Goal: Information Seeking & Learning: Learn about a topic

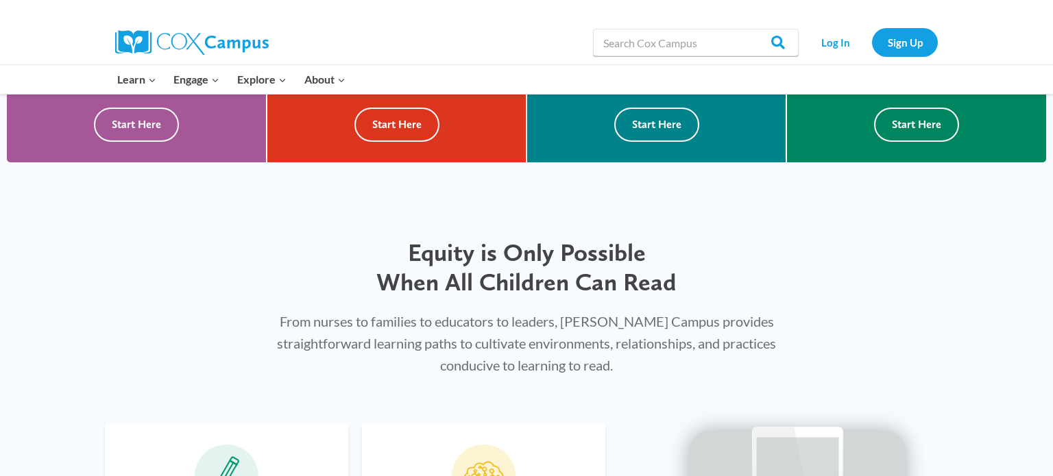
scroll to position [521, 0]
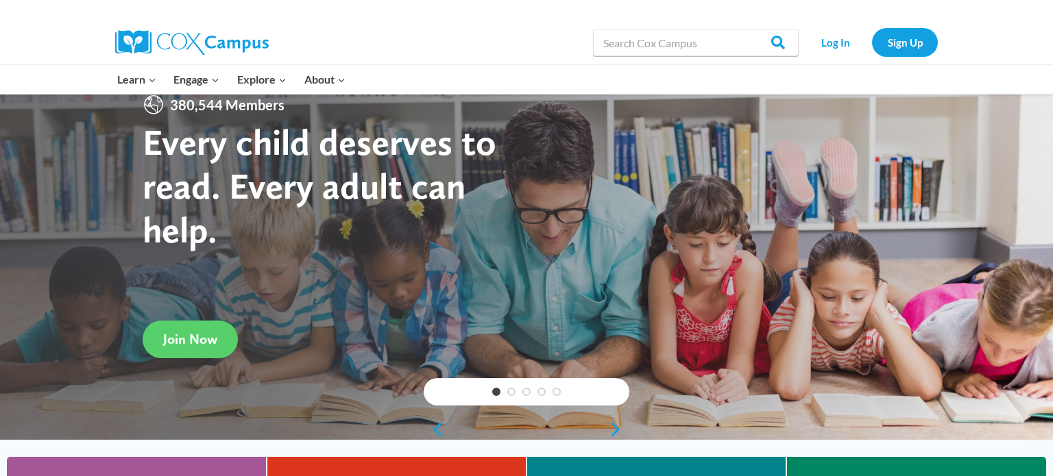
scroll to position [27, 0]
click at [193, 345] on span "Join Now" at bounding box center [190, 339] width 54 height 16
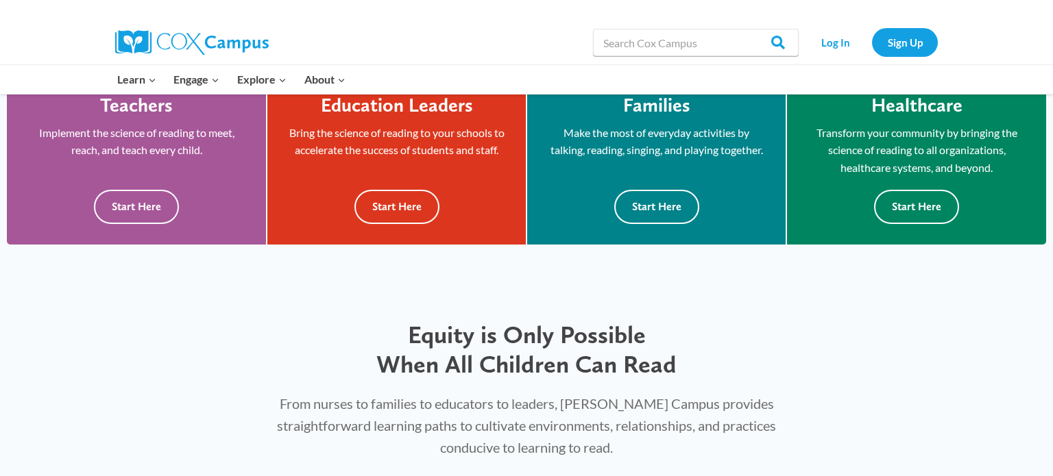
scroll to position [439, 0]
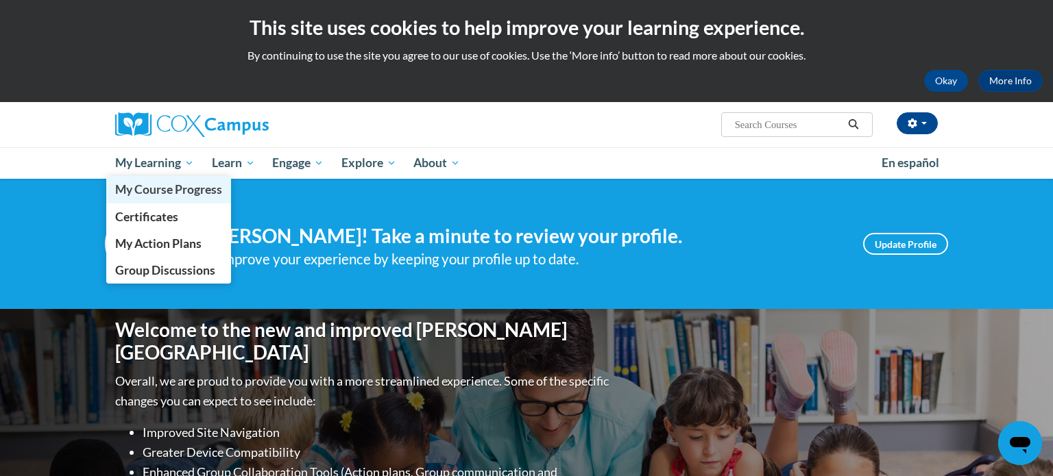
click at [188, 183] on span "My Course Progress" at bounding box center [168, 189] width 107 height 14
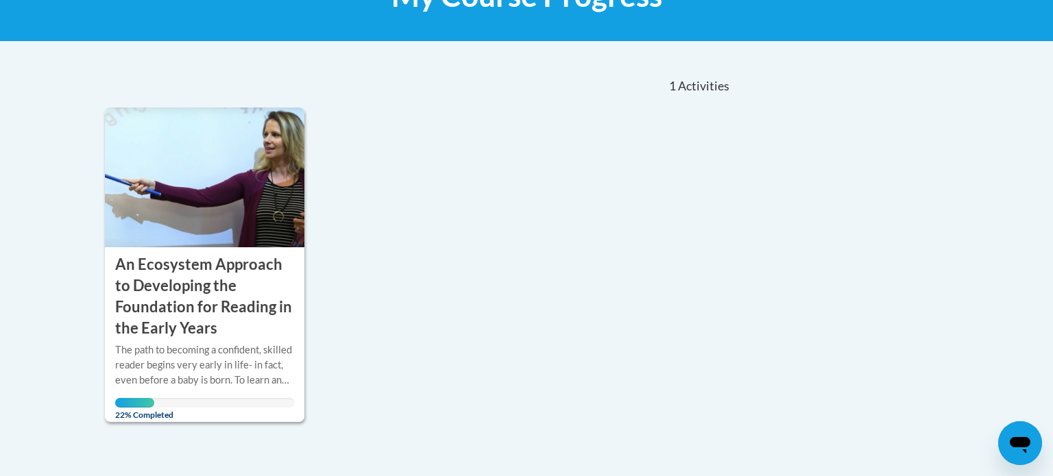
scroll to position [247, 0]
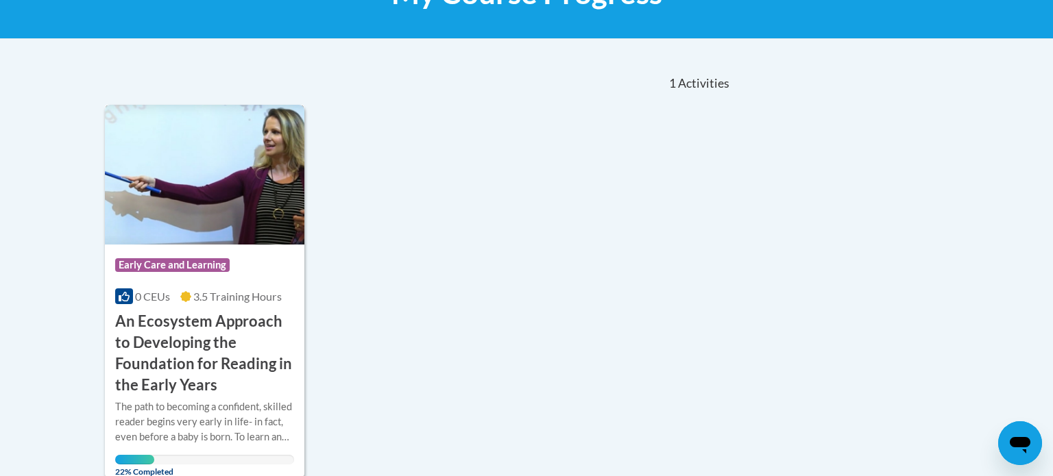
click at [195, 359] on h3 "An Ecosystem Approach to Developing the Foundation for Reading in the Early Yea…" at bounding box center [204, 353] width 179 height 84
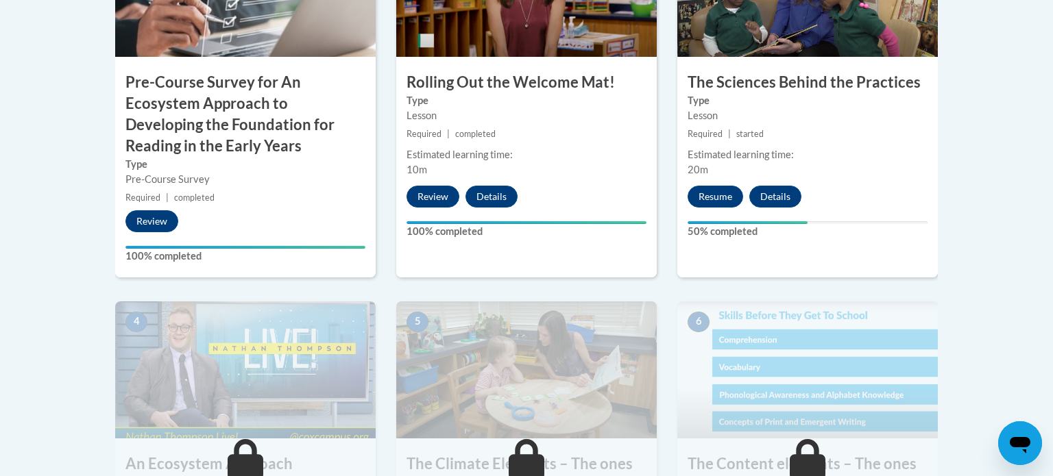
scroll to position [576, 0]
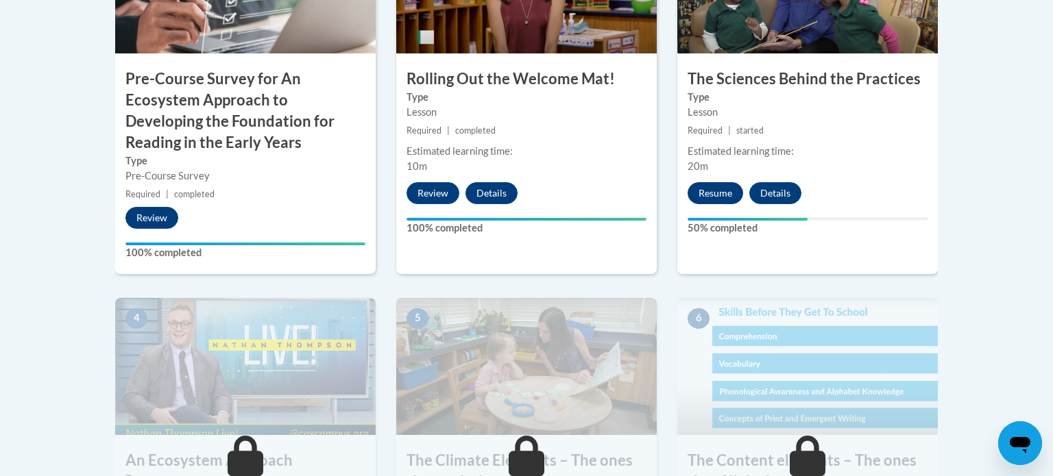
click at [729, 188] on button "Resume" at bounding box center [715, 193] width 56 height 22
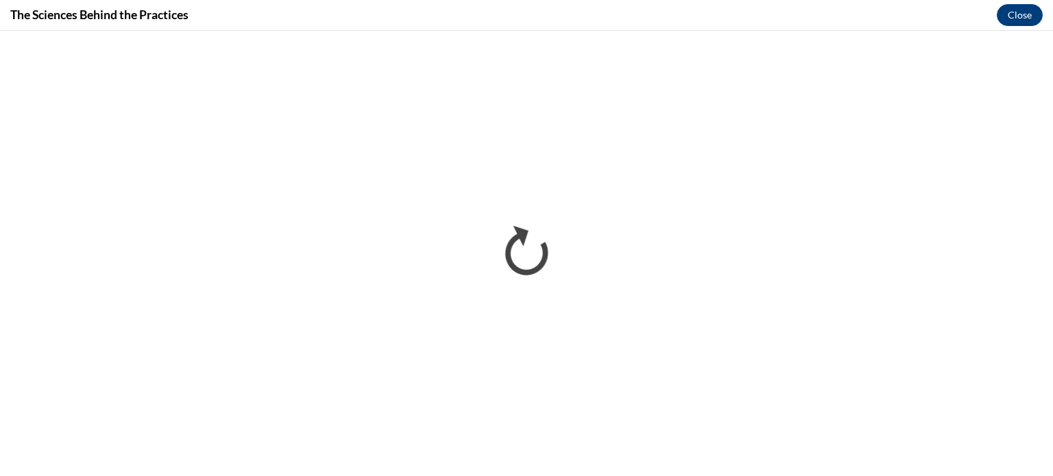
scroll to position [0, 0]
